Goal: Task Accomplishment & Management: Manage account settings

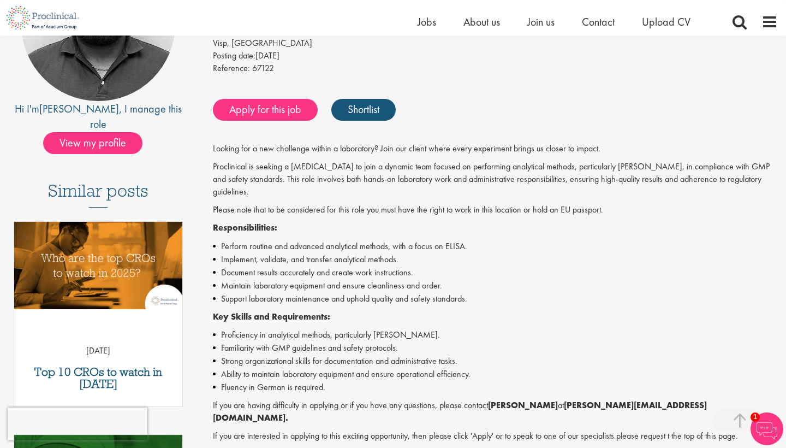
scroll to position [174, 0]
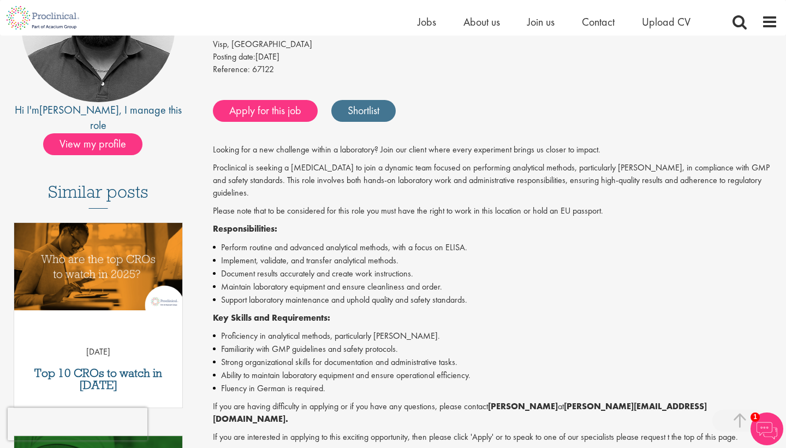
click at [365, 118] on link "Shortlist" at bounding box center [363, 111] width 64 height 22
click at [365, 118] on link "Shortlisted" at bounding box center [369, 111] width 76 height 22
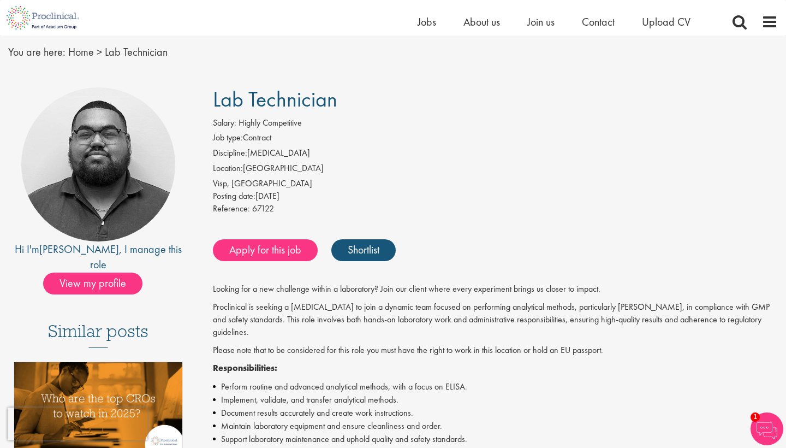
scroll to position [34, 0]
click at [51, 21] on img at bounding box center [43, 17] width 86 height 35
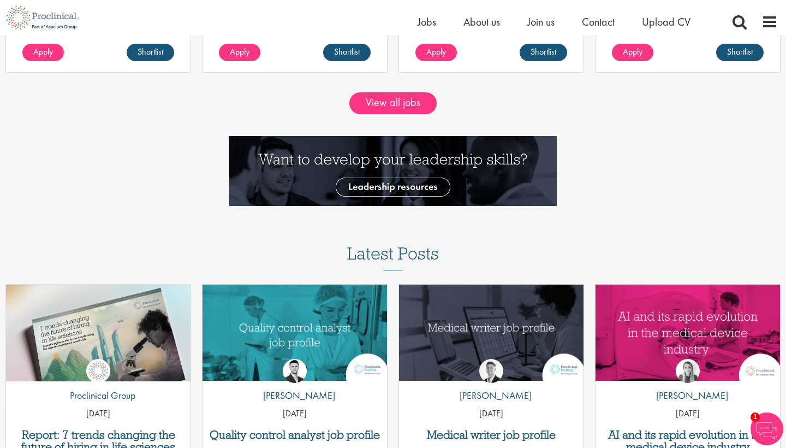
scroll to position [1176, 0]
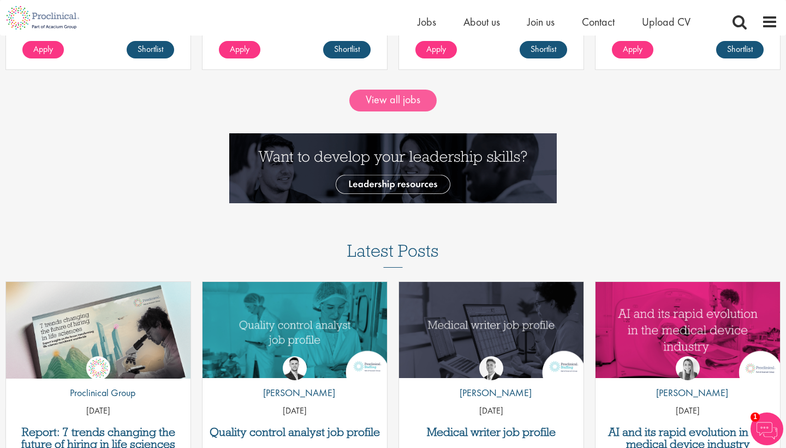
click at [386, 103] on link "View all jobs" at bounding box center [392, 101] width 87 height 22
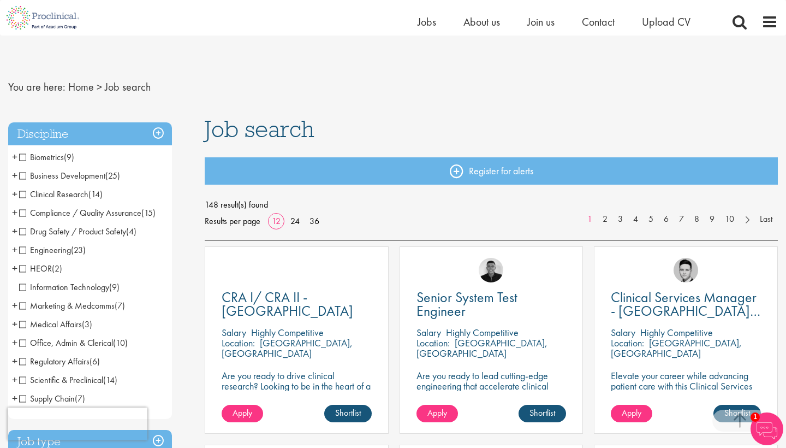
scroll to position [189, 0]
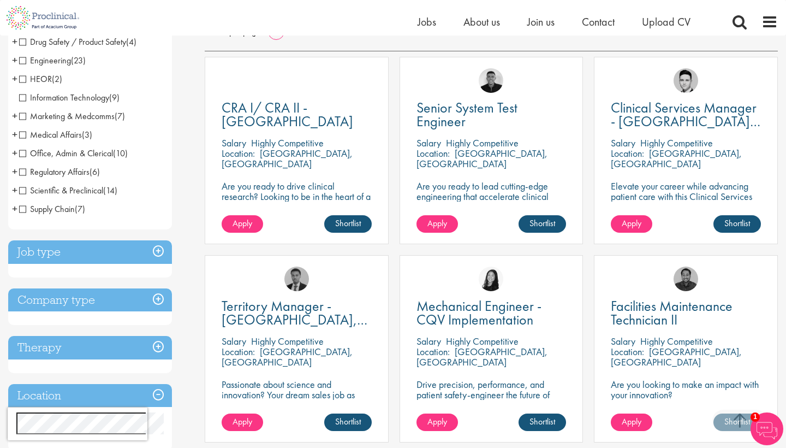
click at [100, 258] on h3 "Job type" at bounding box center [90, 251] width 164 height 23
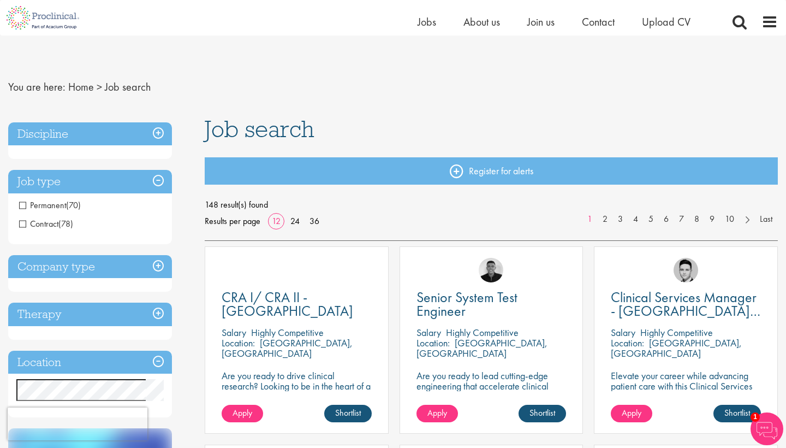
scroll to position [148, 0]
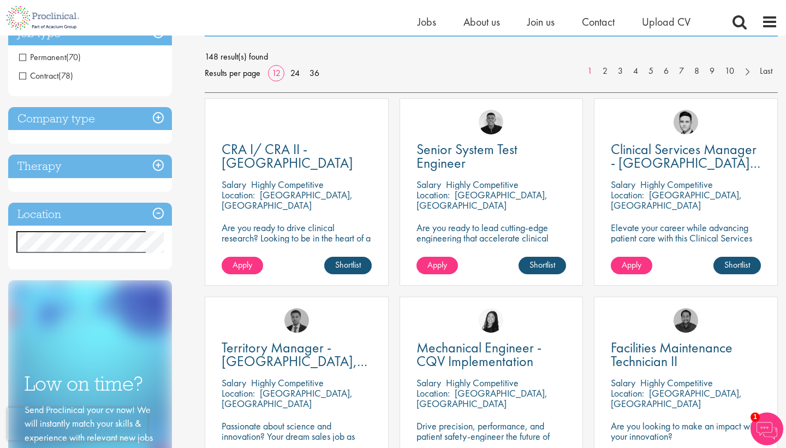
click at [117, 256] on div "Location Specified location Miles" at bounding box center [90, 235] width 164 height 67
click at [154, 214] on h3 "Location" at bounding box center [90, 213] width 164 height 23
click at [159, 212] on h3 "Location" at bounding box center [90, 213] width 164 height 23
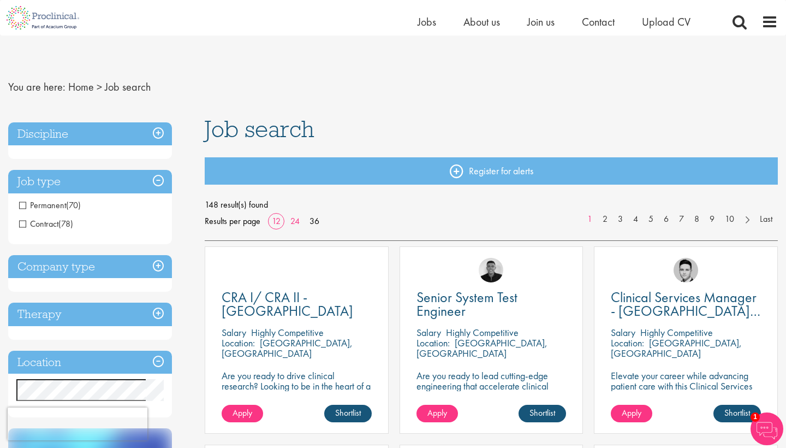
scroll to position [139, 0]
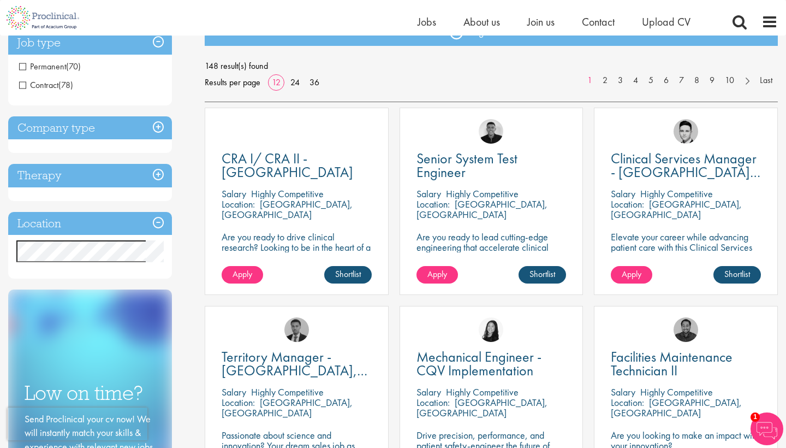
click at [93, 277] on div "Location Specified location Miles" at bounding box center [90, 245] width 164 height 67
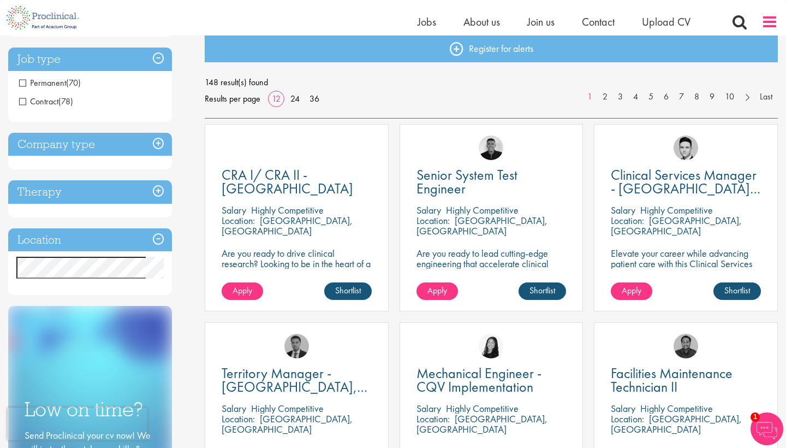
click at [767, 23] on span at bounding box center [769, 22] width 16 height 16
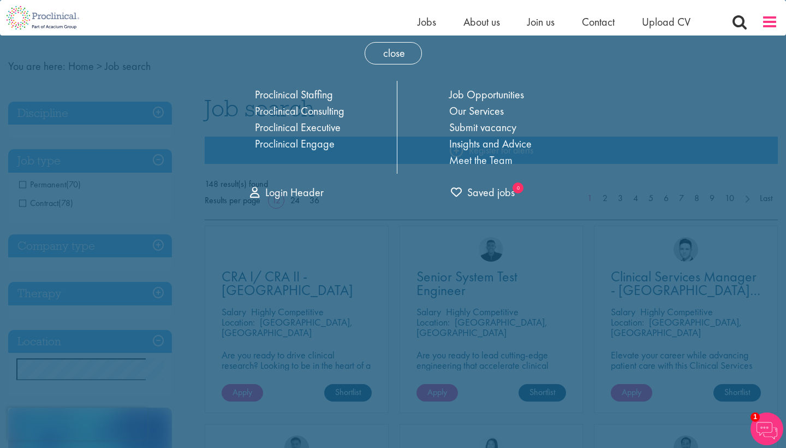
scroll to position [0, 0]
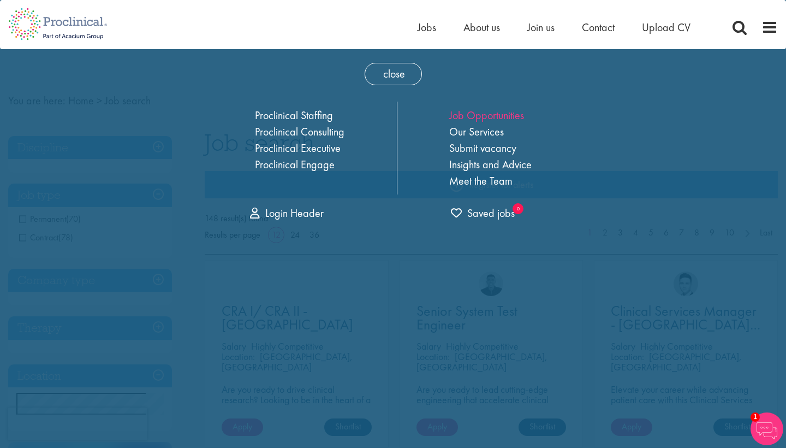
click at [507, 115] on link "Job Opportunities" at bounding box center [486, 115] width 75 height 14
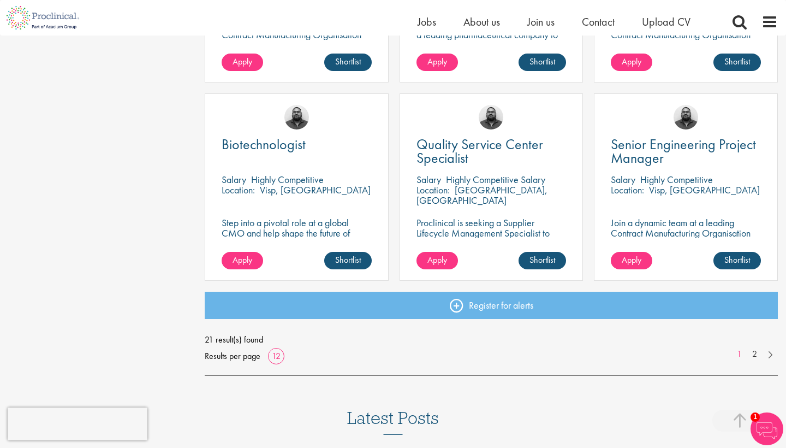
scroll to position [748, 0]
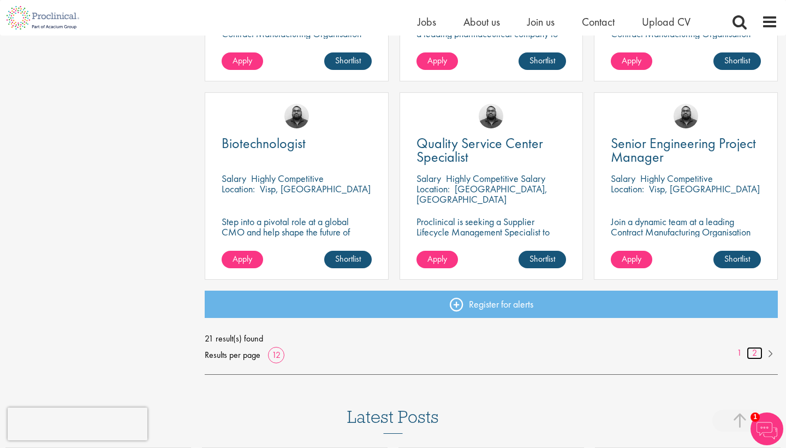
click at [753, 359] on link "2" at bounding box center [755, 353] width 16 height 13
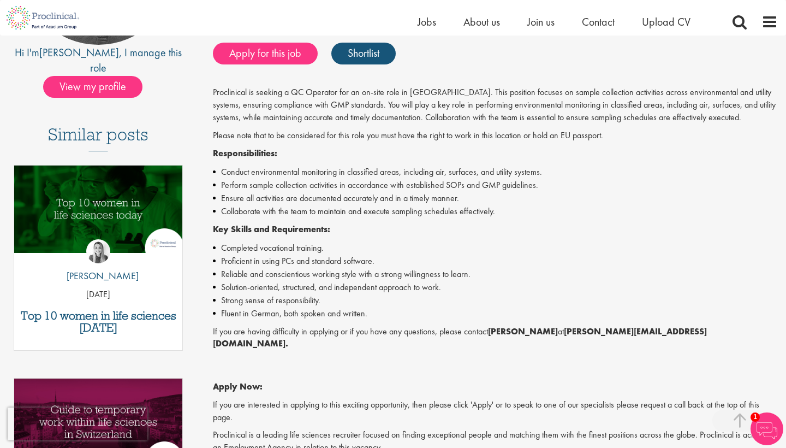
scroll to position [235, 0]
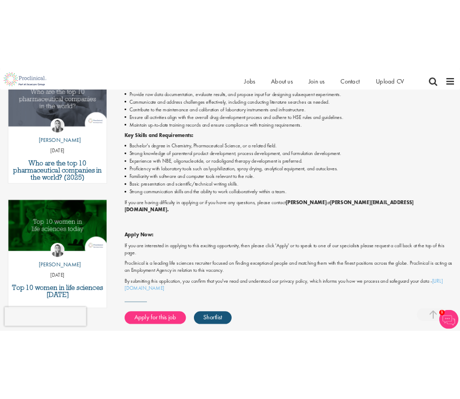
scroll to position [385, 0]
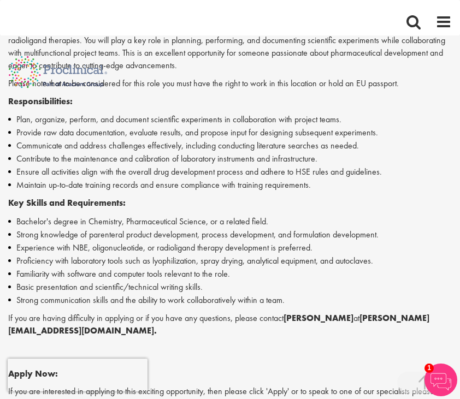
click at [183, 183] on li "Maintain up-to-date training records and ensure compliance with training requir…" at bounding box center [229, 184] width 443 height 13
click at [194, 96] on p "Responsibilities:" at bounding box center [229, 102] width 443 height 13
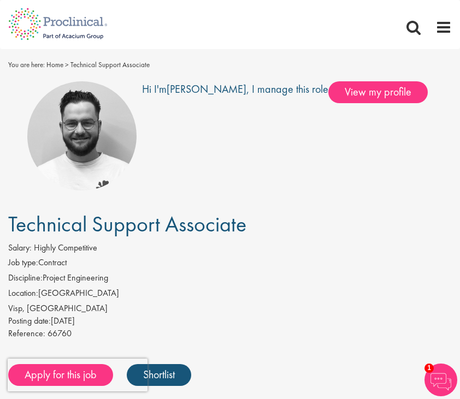
scroll to position [0, 0]
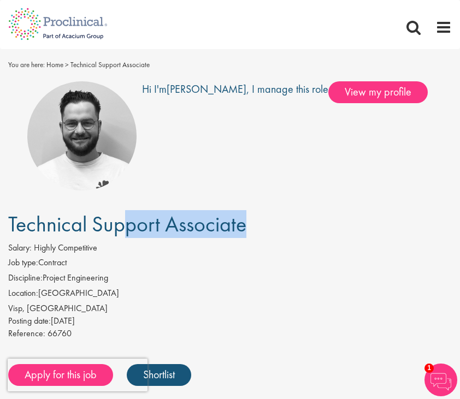
drag, startPoint x: 9, startPoint y: 222, endPoint x: 272, endPoint y: 236, distance: 263.5
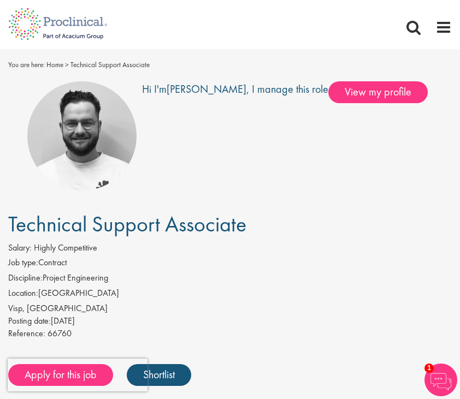
drag, startPoint x: 10, startPoint y: 221, endPoint x: 242, endPoint y: 228, distance: 232.6
click at [242, 228] on span "Technical Support Associate" at bounding box center [127, 224] width 238 height 28
copy span "Technical Support Associate"
click at [416, 31] on span at bounding box center [413, 27] width 16 height 16
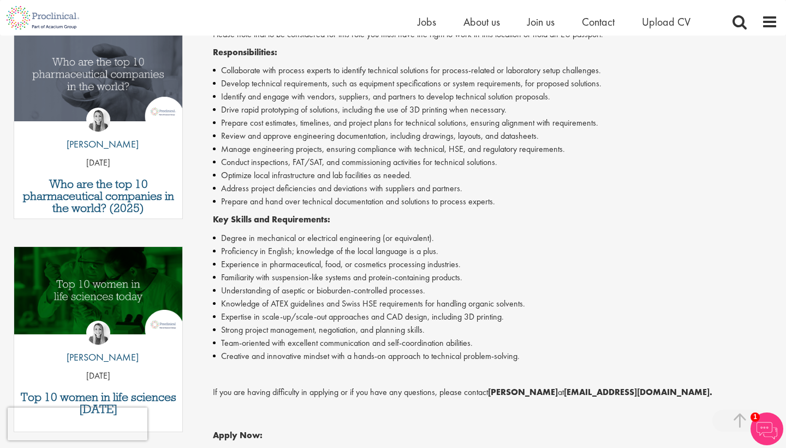
scroll to position [362, 0]
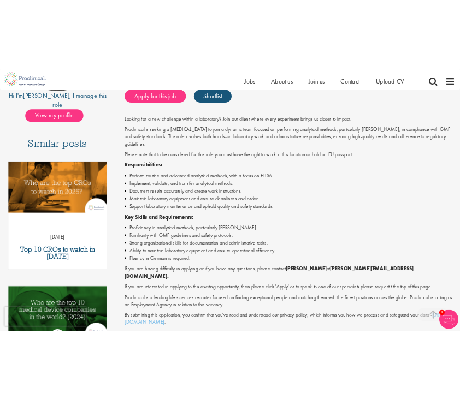
scroll to position [239, 0]
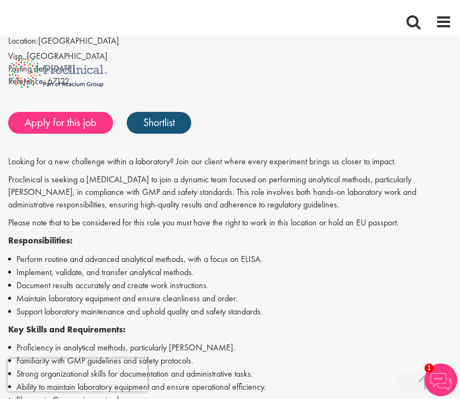
click at [241, 136] on div "[MEDICAL_DATA] Salary: Highly Competitive Job type: Contract Discipline: [MEDIC…" at bounding box center [230, 324] width 460 height 729
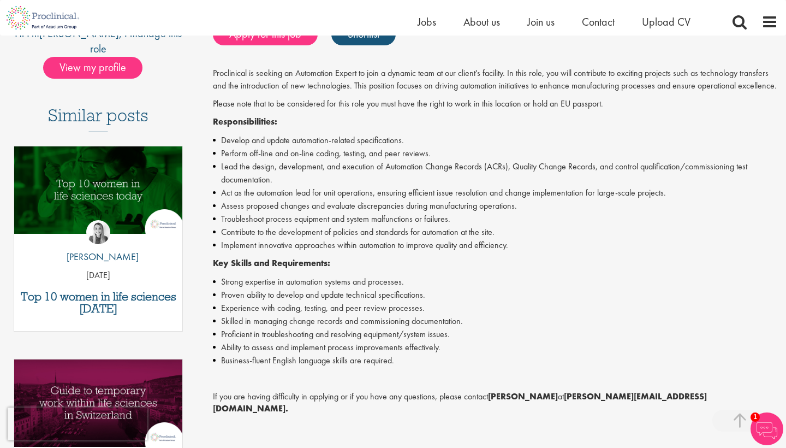
scroll to position [252, 0]
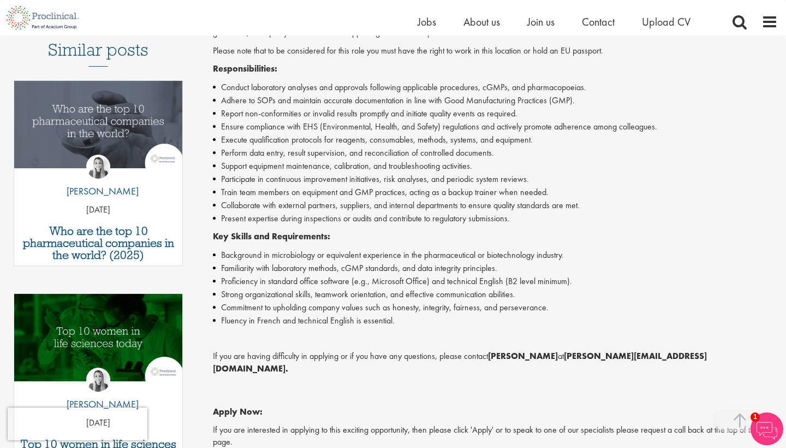
scroll to position [333, 0]
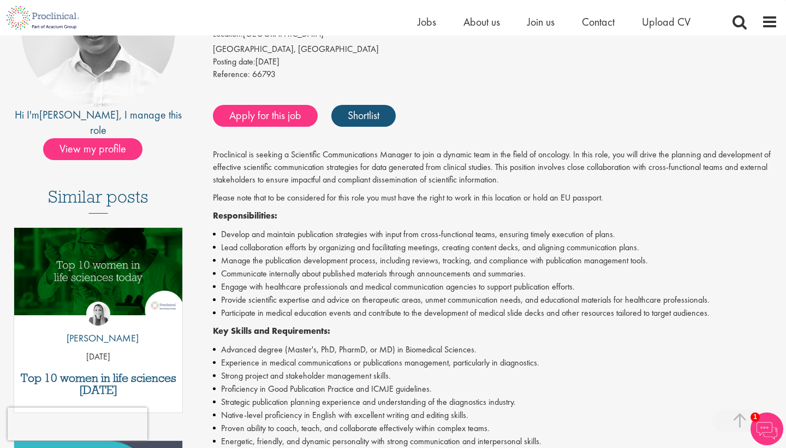
scroll to position [170, 0]
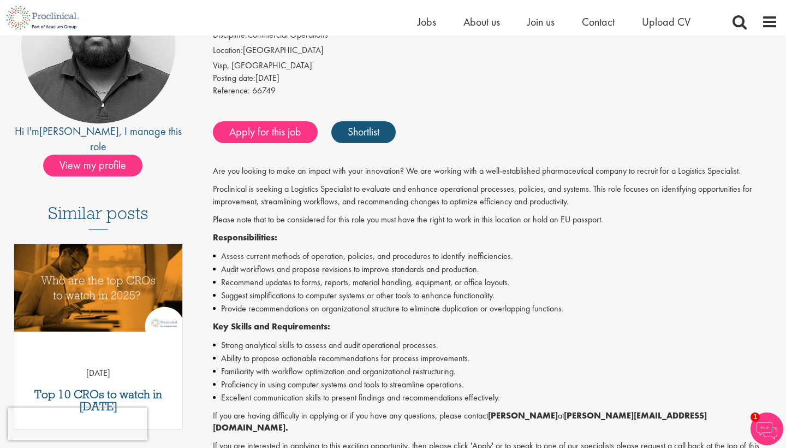
scroll to position [157, 0]
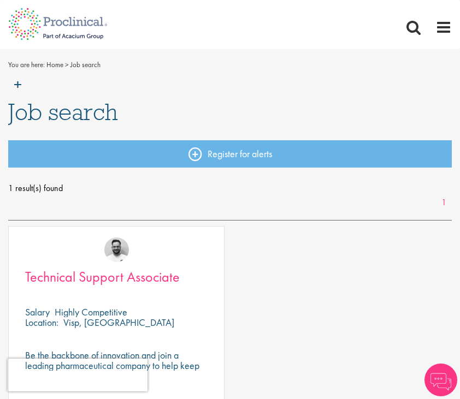
click at [98, 284] on span "Technical Support Associate" at bounding box center [102, 276] width 154 height 19
